Goal: Task Accomplishment & Management: Complete application form

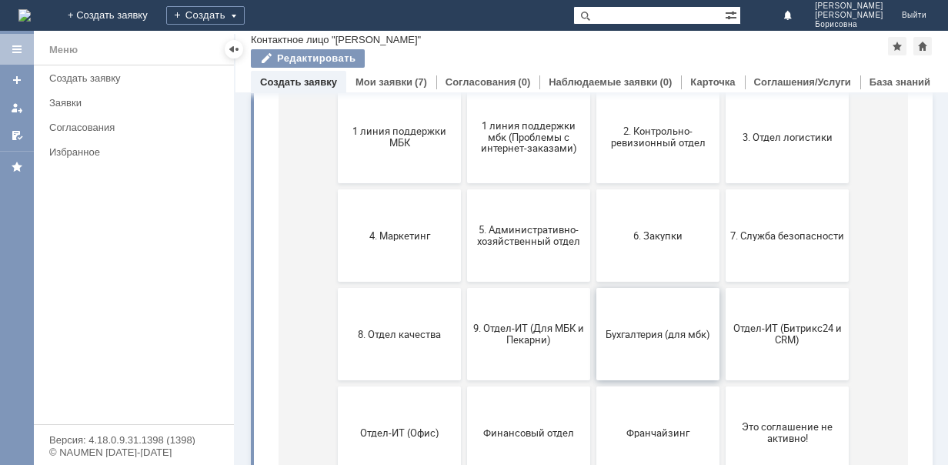
scroll to position [128, 0]
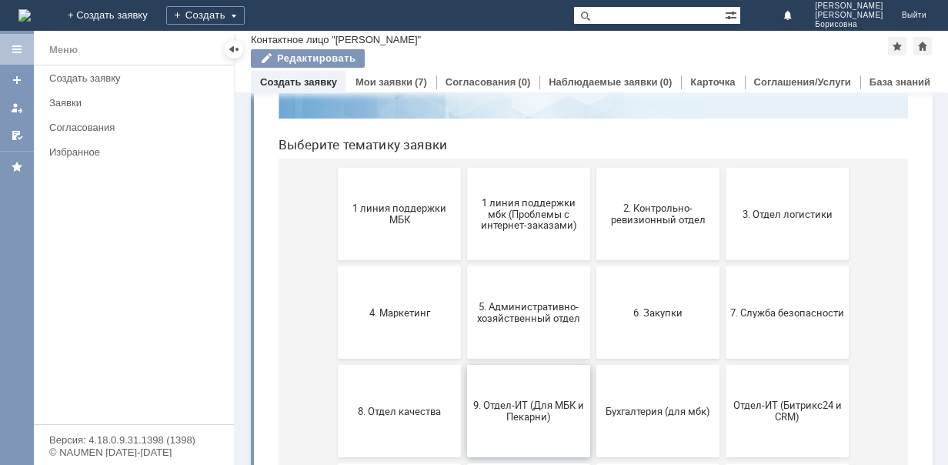
click at [507, 408] on span "9. Отдел-ИТ (Для МБК и Пекарни)" at bounding box center [529, 410] width 114 height 23
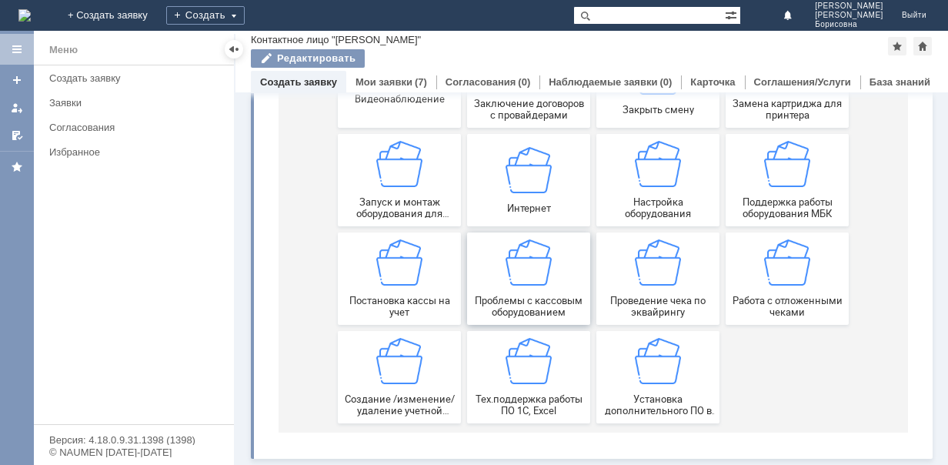
scroll to position [185, 0]
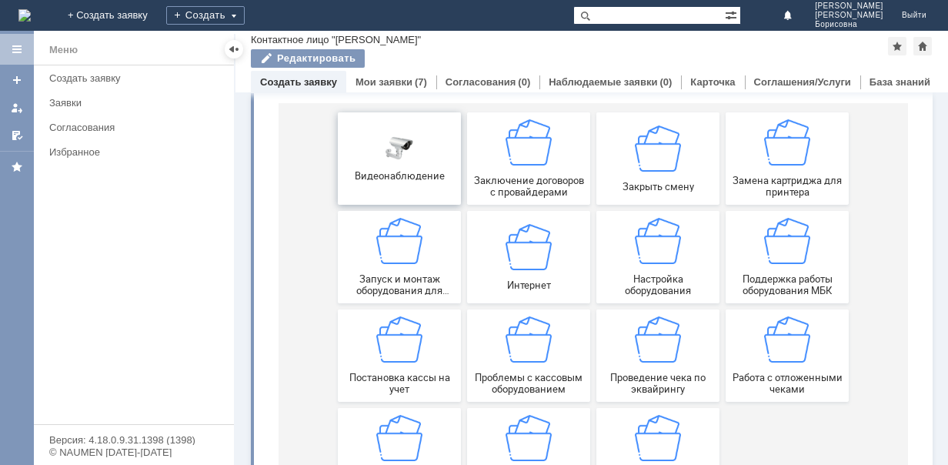
click at [397, 133] on button "Видеонаблюдение" at bounding box center [399, 158] width 123 height 92
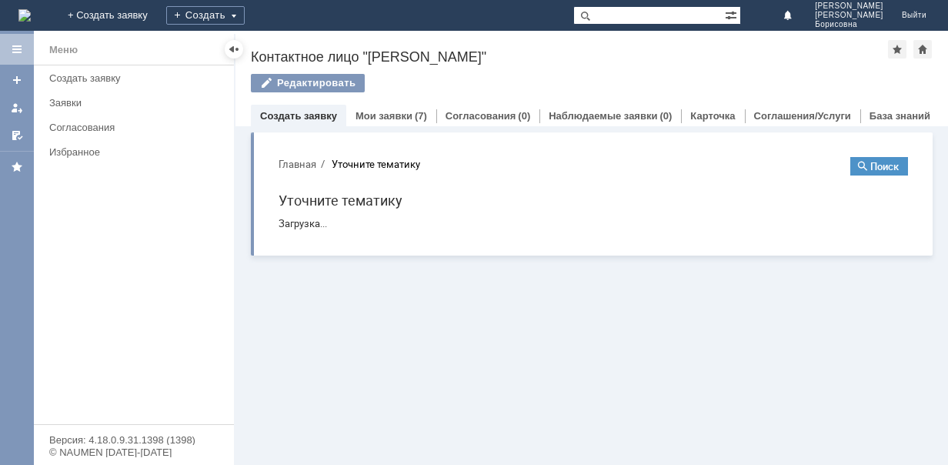
scroll to position [0, 0]
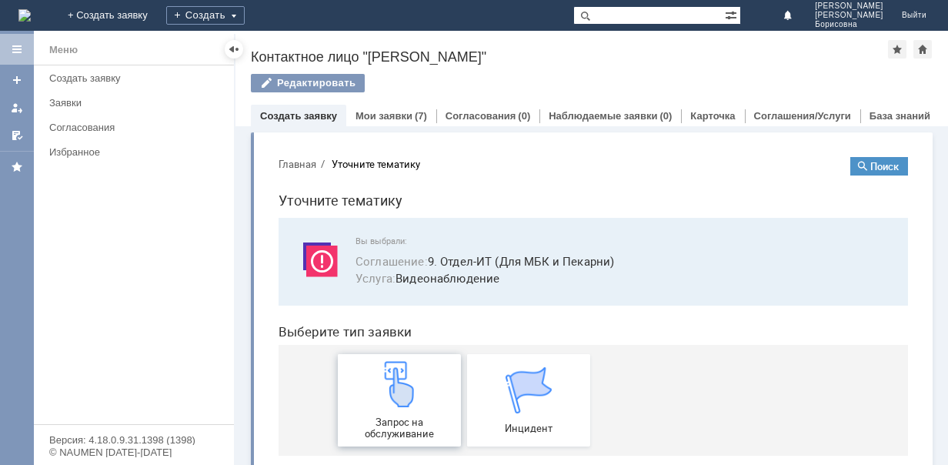
click at [383, 393] on img at bounding box center [399, 384] width 46 height 46
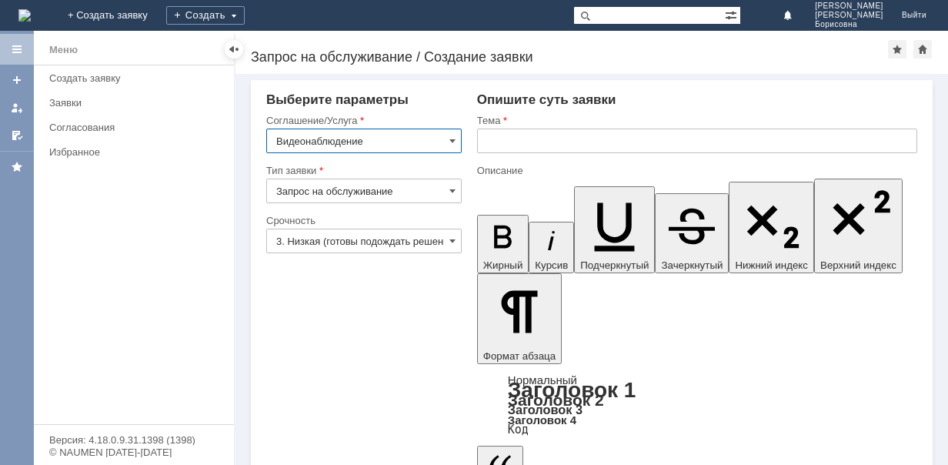
click at [533, 138] on input "text" at bounding box center [697, 140] width 440 height 25
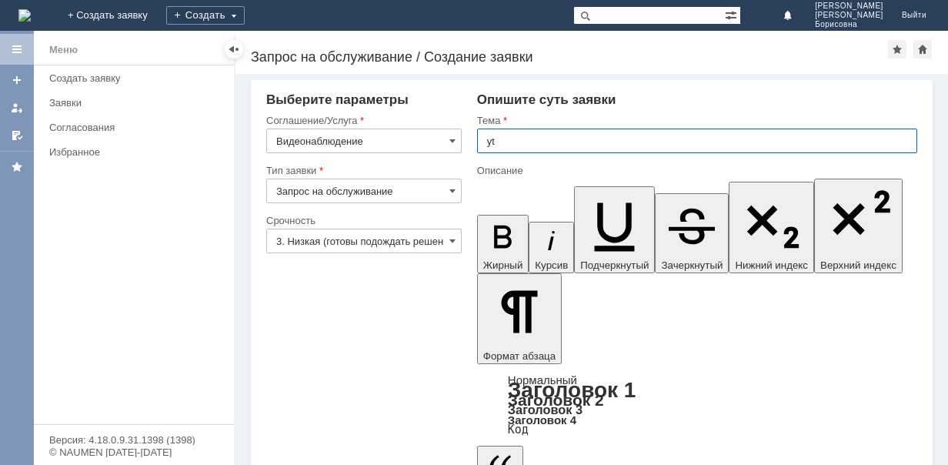
type input "y"
click at [541, 141] on input "не работаетвидеонаблюдение на ПК" at bounding box center [697, 140] width 440 height 25
click at [673, 142] on input "не работает видеонаблюдение на ПК" at bounding box center [697, 140] width 440 height 25
drag, startPoint x: 750, startPoint y: 142, endPoint x: 484, endPoint y: 145, distance: 266.2
click at [484, 145] on input "не работает видеонаблюдение на ПК ТМ на все МБК" at bounding box center [697, 140] width 440 height 25
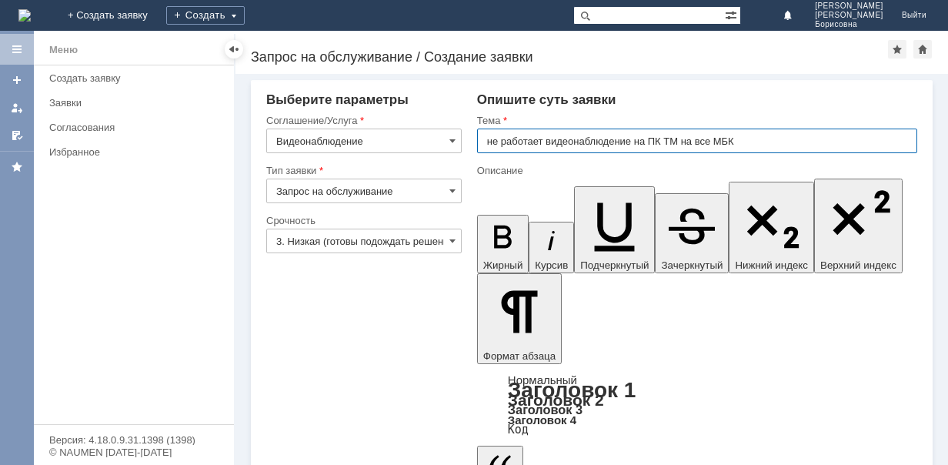
type input "не работает видеонаблюдение на ПК ТМ на все МБК"
